Goal: Communication & Community: Answer question/provide support

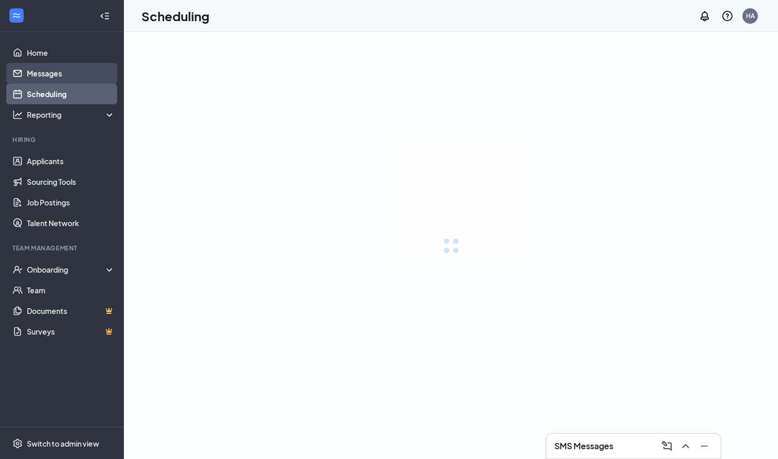
click at [63, 73] on link "Messages" at bounding box center [71, 73] width 88 height 21
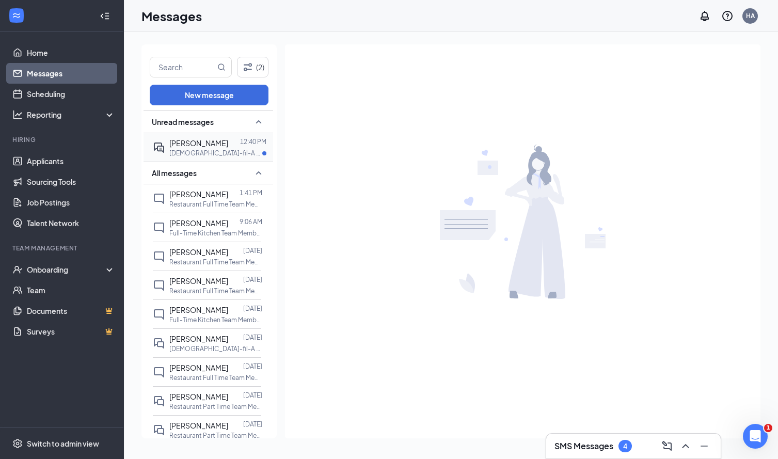
click at [228, 138] on div at bounding box center [234, 142] width 12 height 11
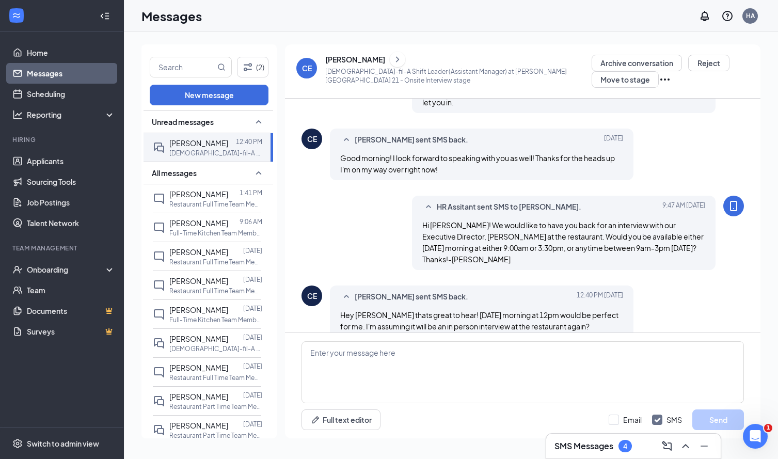
scroll to position [326, 0]
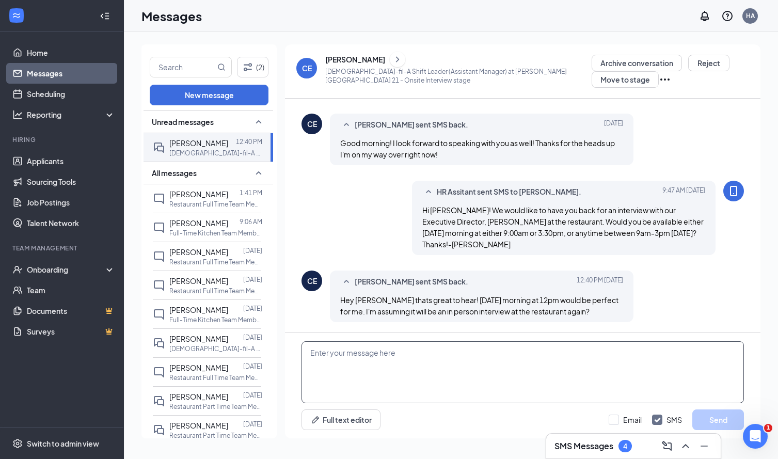
click at [389, 355] on textarea at bounding box center [523, 372] width 443 height 62
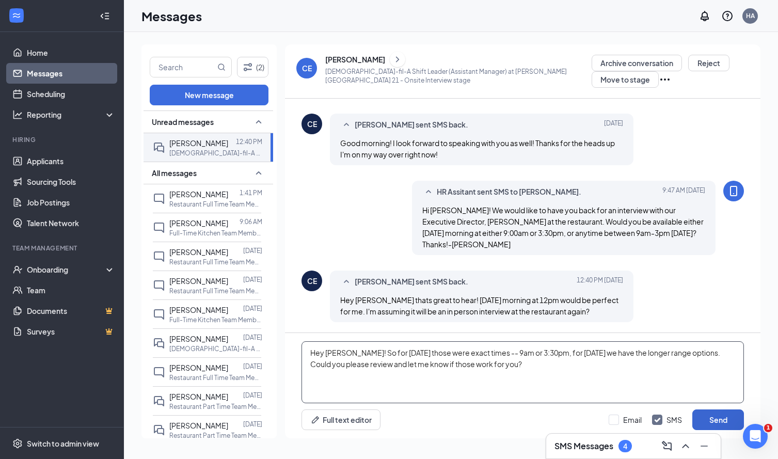
type textarea "Hey [PERSON_NAME]! So for [DATE] those were exact times -- 9am or 3:30pm, for […"
click at [728, 420] on button "Send" at bounding box center [718, 420] width 52 height 21
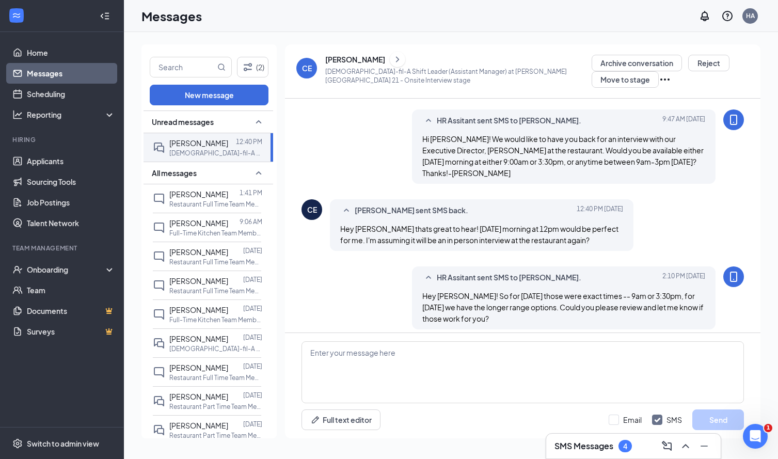
scroll to position [404, 0]
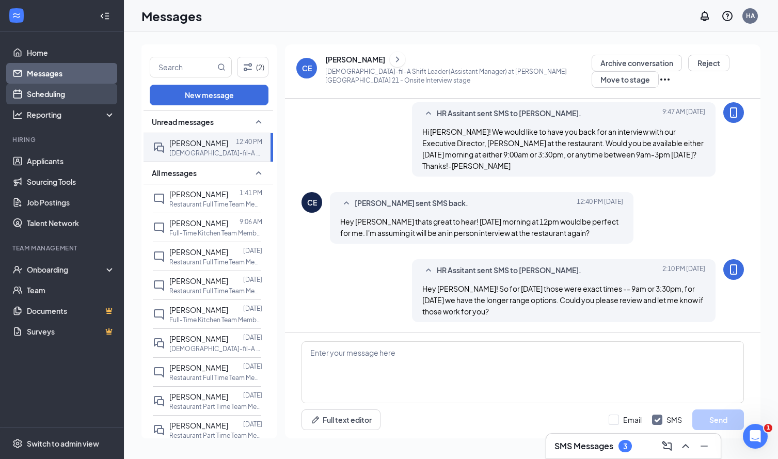
click at [80, 88] on link "Scheduling" at bounding box center [71, 94] width 88 height 21
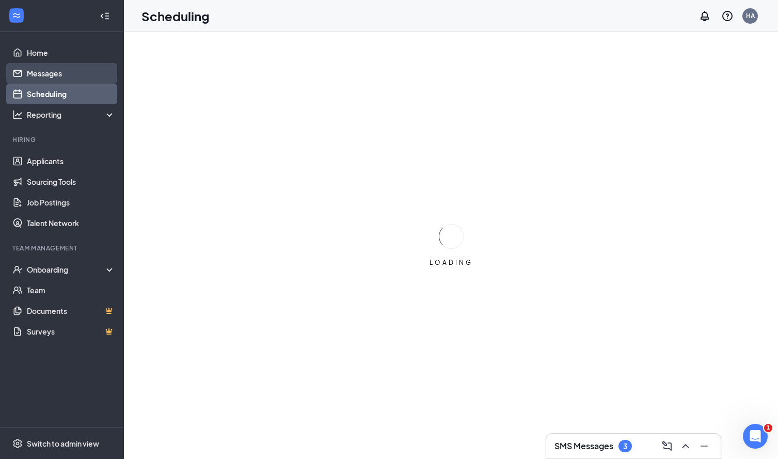
click at [74, 72] on link "Messages" at bounding box center [71, 73] width 88 height 21
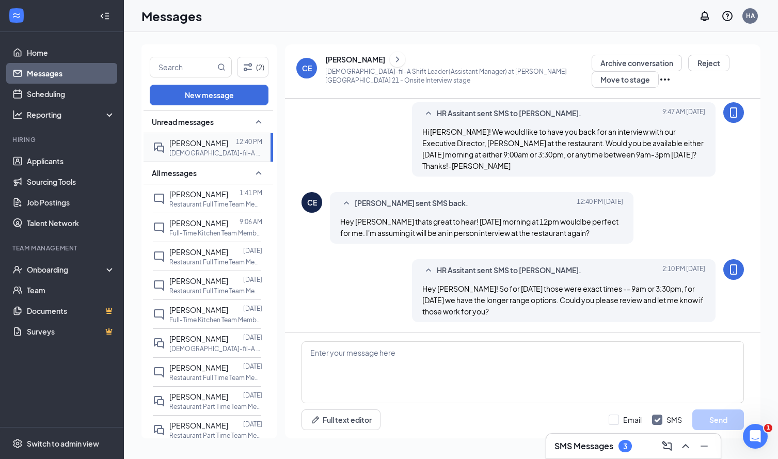
click at [228, 142] on div at bounding box center [232, 142] width 8 height 11
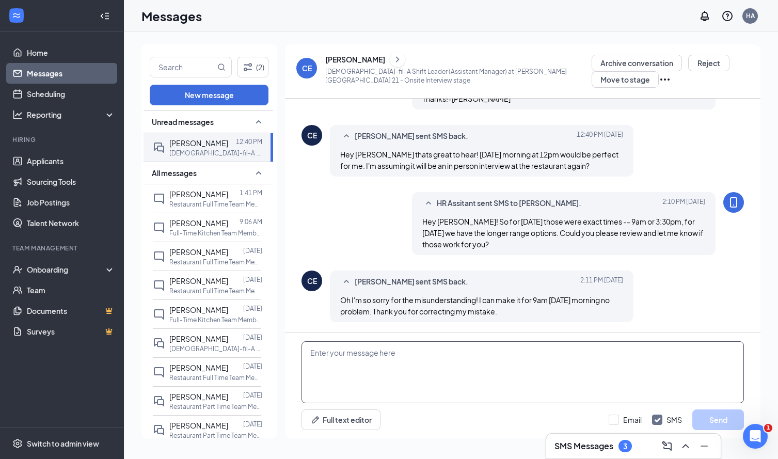
click at [378, 356] on textarea at bounding box center [523, 372] width 443 height 62
type textarea "O"
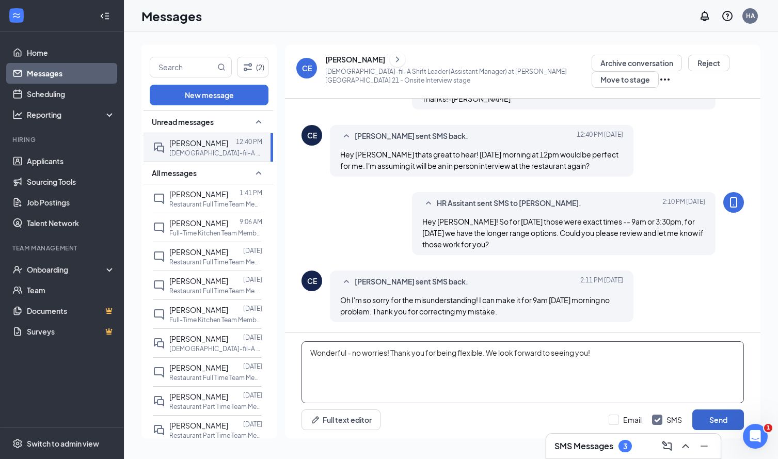
type textarea "Wonderful - no worries! Thank you for being flexible. We look forward to seeing…"
click at [732, 415] on button "Send" at bounding box center [718, 420] width 52 height 21
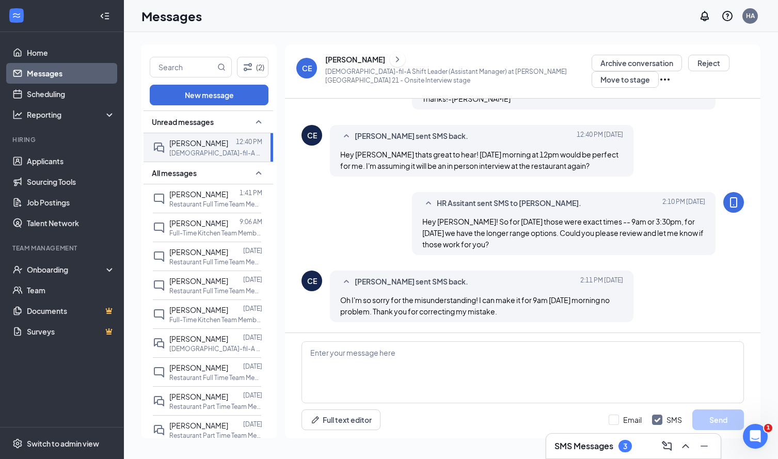
scroll to position [539, 0]
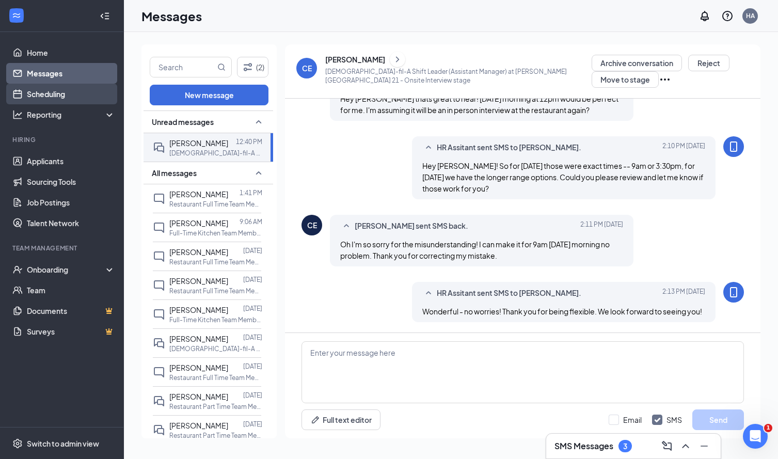
click at [68, 94] on link "Scheduling" at bounding box center [71, 94] width 88 height 21
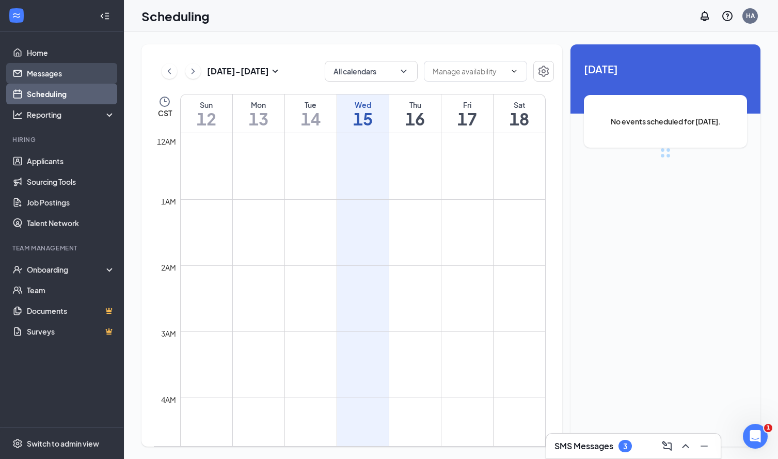
click at [71, 73] on link "Messages" at bounding box center [71, 73] width 88 height 21
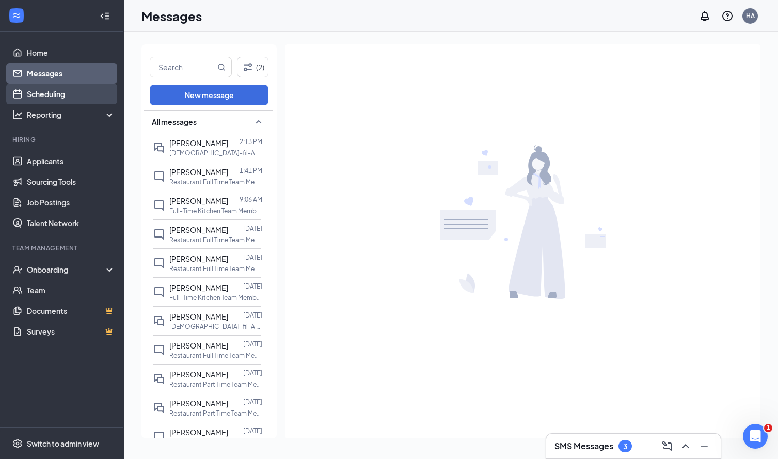
click at [27, 90] on link "Scheduling" at bounding box center [71, 94] width 88 height 21
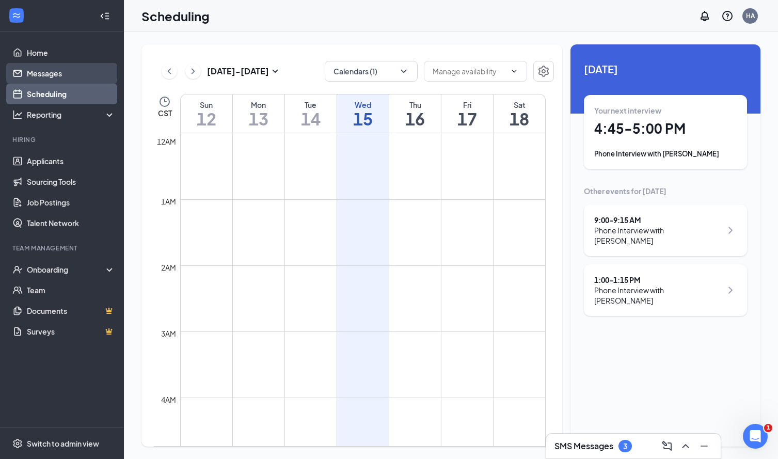
click at [82, 73] on link "Messages" at bounding box center [71, 73] width 88 height 21
